Goal: Transaction & Acquisition: Book appointment/travel/reservation

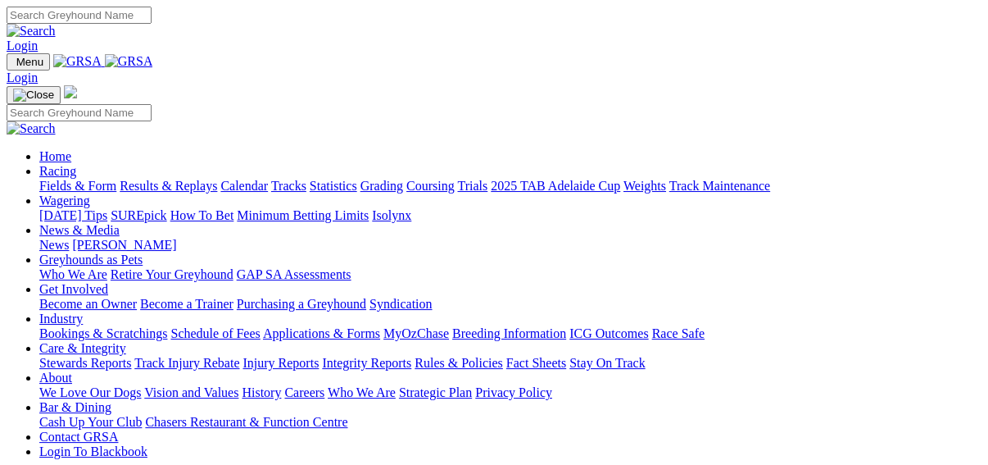
click at [166, 179] on link "Results & Replays" at bounding box center [169, 186] width 98 height 14
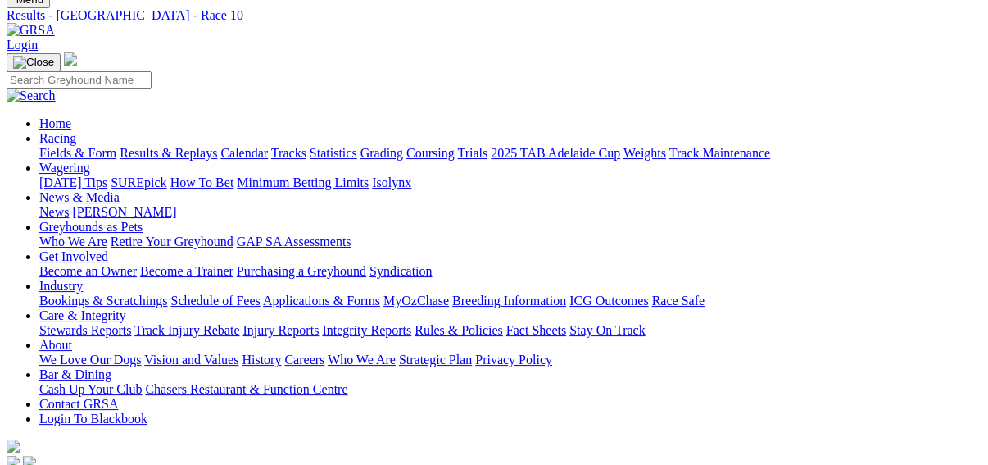
scroll to position [131, 0]
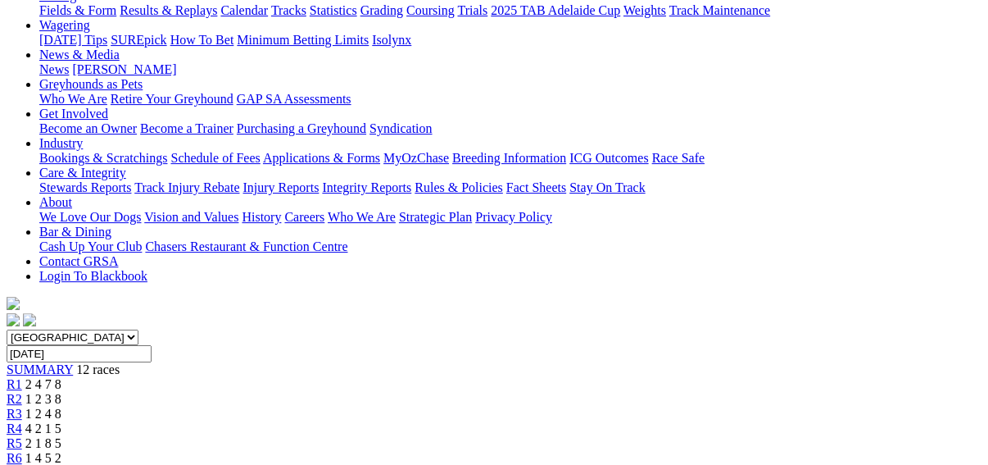
scroll to position [197, 0]
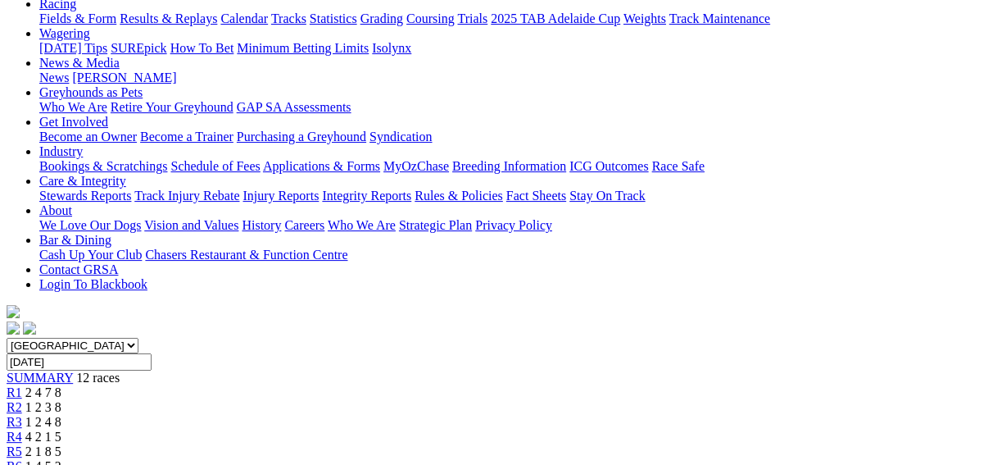
click at [508, 459] on div "R6 1 4 5 2" at bounding box center [494, 466] width 975 height 15
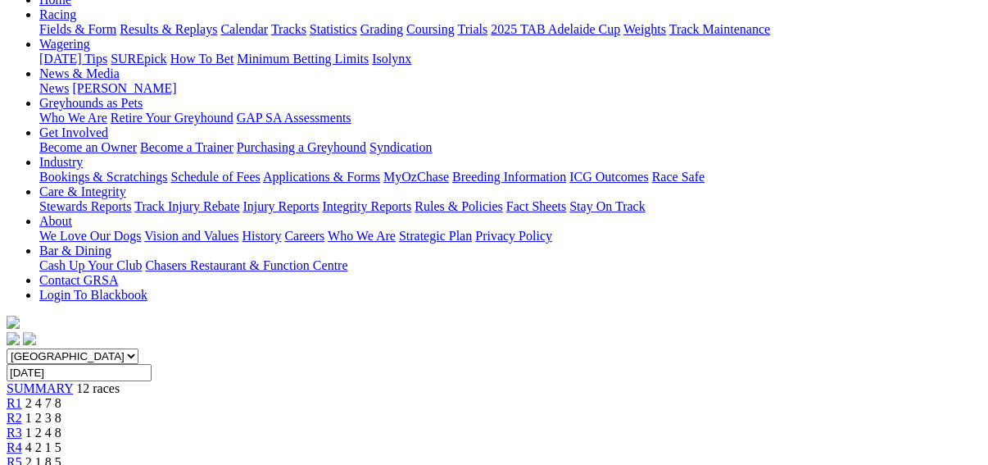
scroll to position [197, 0]
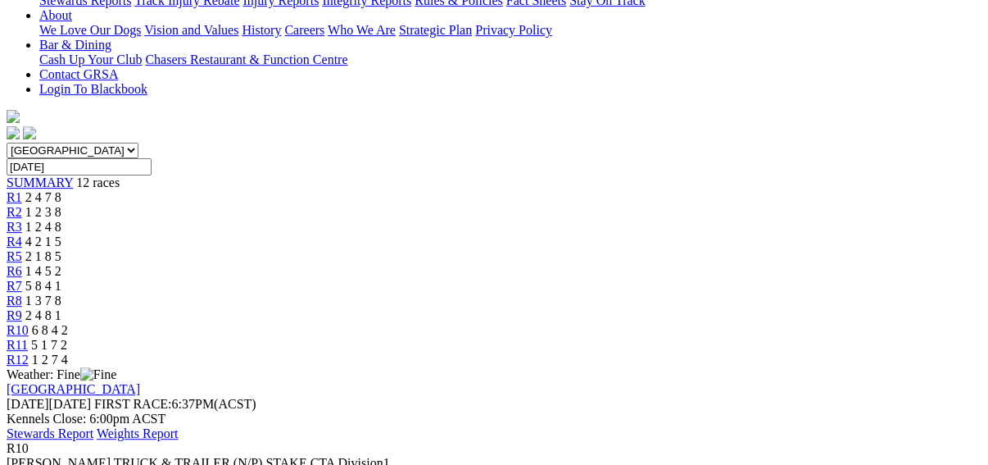
scroll to position [393, 0]
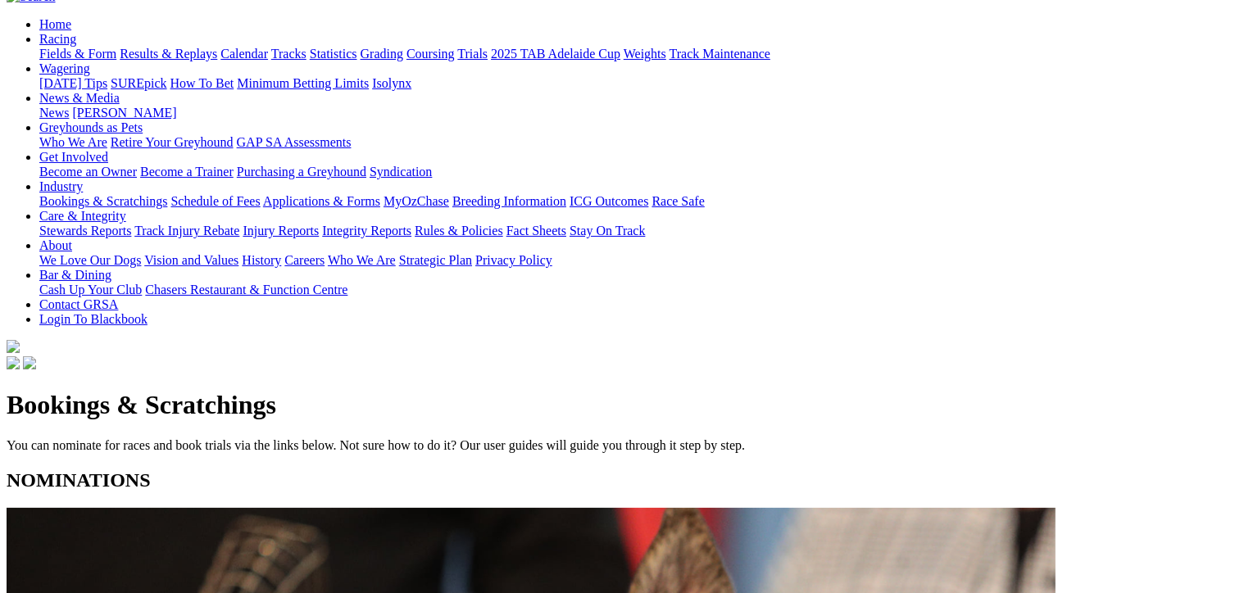
scroll to position [164, 0]
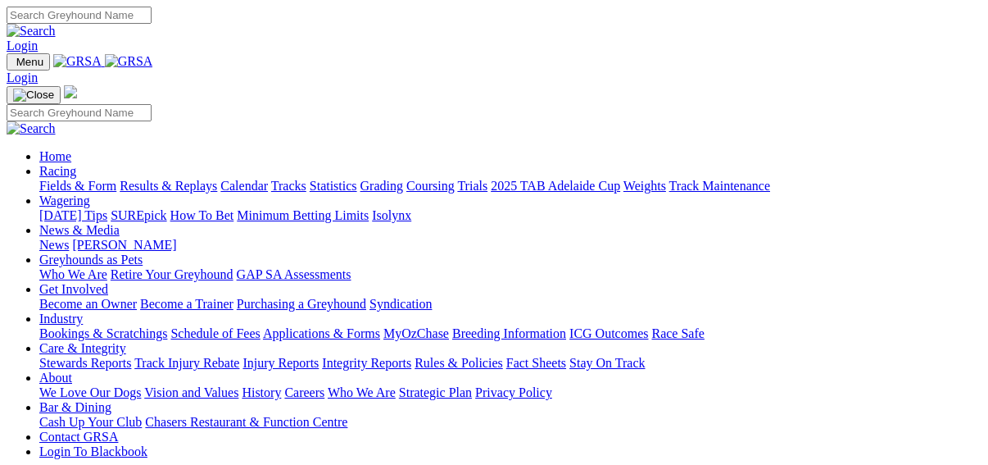
scroll to position [88, 0]
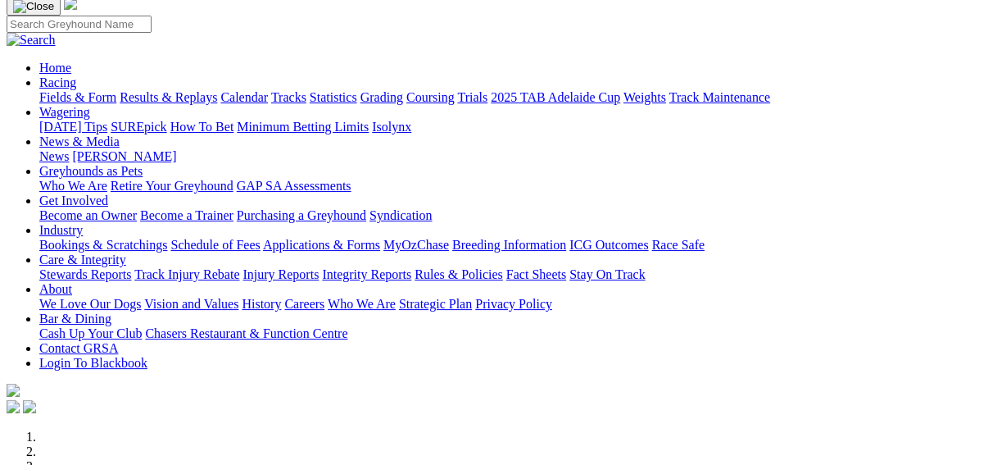
drag, startPoint x: 0, startPoint y: 0, endPoint x: 952, endPoint y: 207, distance: 974.4
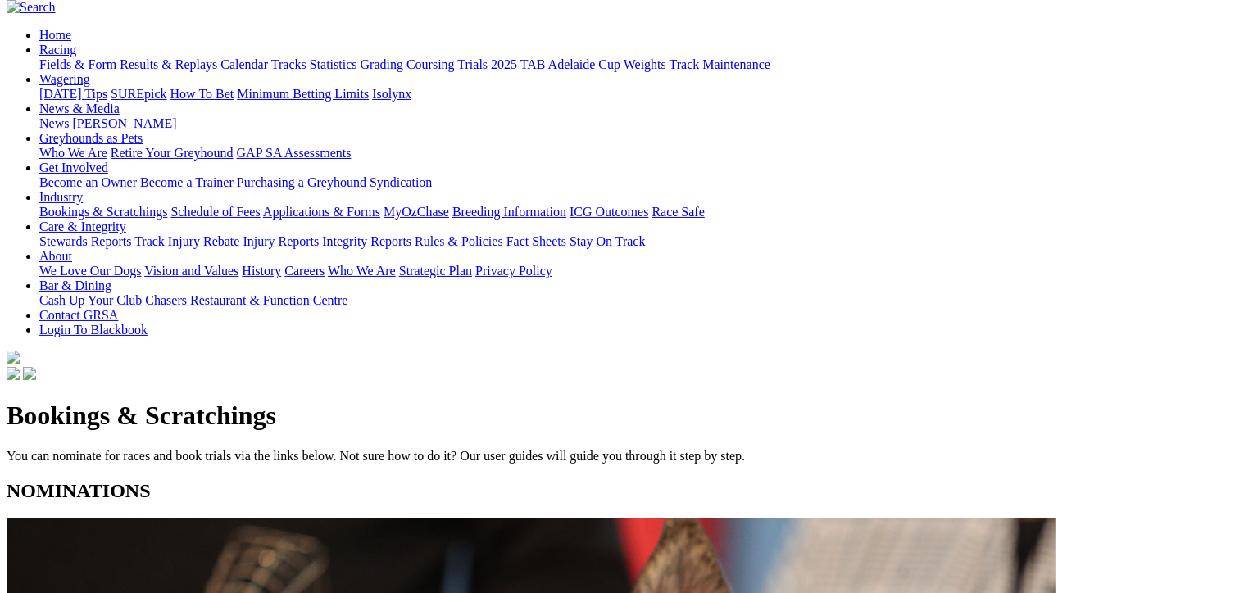
scroll to position [164, 0]
